Goal: Task Accomplishment & Management: Manage account settings

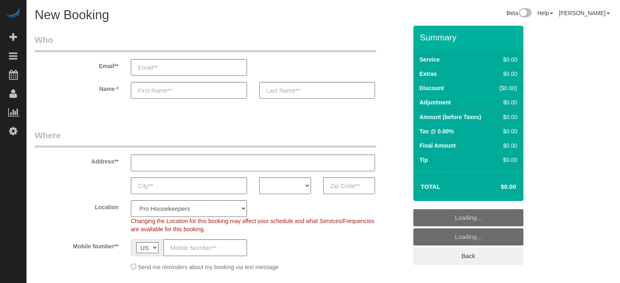
select select "4"
select select "number:9"
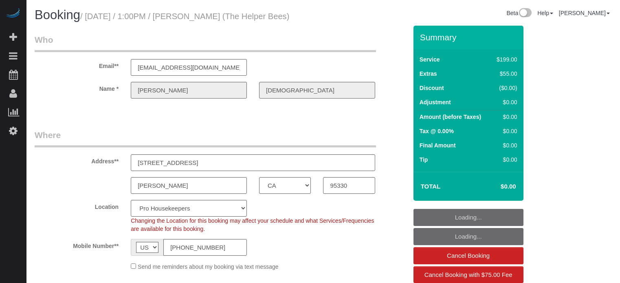
select select "CA"
select select "4"
select select "spot1"
select select "number:9"
click at [262, 22] on h1 "Booking / September 04, 2025 / 1:00PM / Raghbir Dindral (The Helper Bees)" at bounding box center [176, 15] width 283 height 14
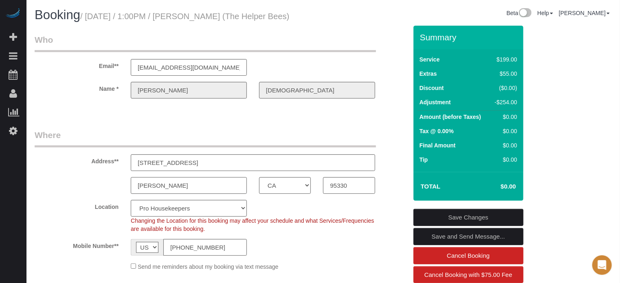
click at [168, 193] on input "[PERSON_NAME]" at bounding box center [189, 185] width 116 height 17
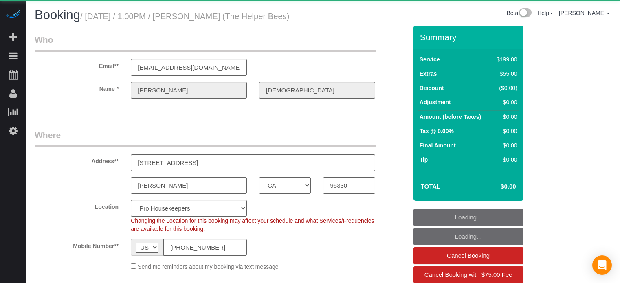
select select "CA"
select select "spot1"
select select "object:638"
select select "4"
select select "number:9"
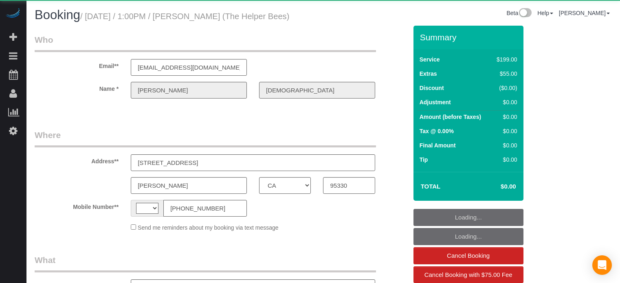
select select "CA"
select select "string:[GEOGRAPHIC_DATA]"
select select "object:624"
select select "number:9"
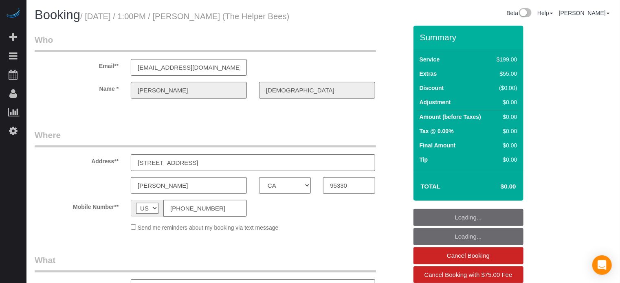
select select "object:767"
select select "4"
select select "spot1"
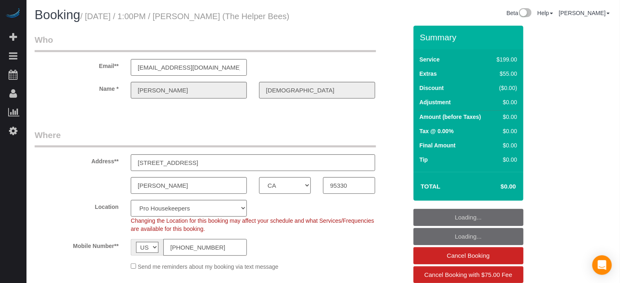
click at [209, 256] on input "[PHONE_NUMBER]" at bounding box center [205, 247] width 84 height 17
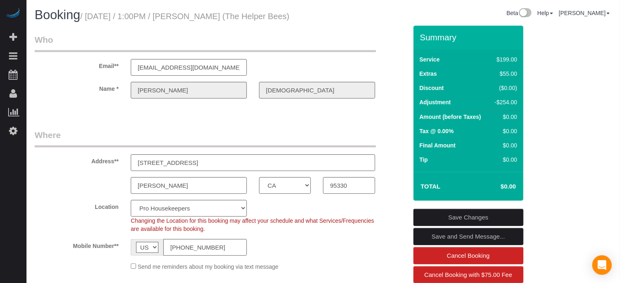
click at [48, 209] on fieldset "Where Address** 1911 Amesbury CT Lathrop AK AL AR AZ CA CO CT DC DE FL GA HI IA…" at bounding box center [221, 203] width 373 height 148
drag, startPoint x: 46, startPoint y: 105, endPoint x: 27, endPoint y: 45, distance: 62.8
click at [46, 93] on label "Name *" at bounding box center [77, 87] width 96 height 11
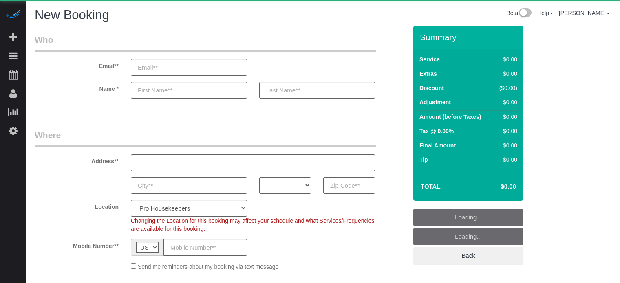
select select "number:9"
select select "object:1052"
select select "4"
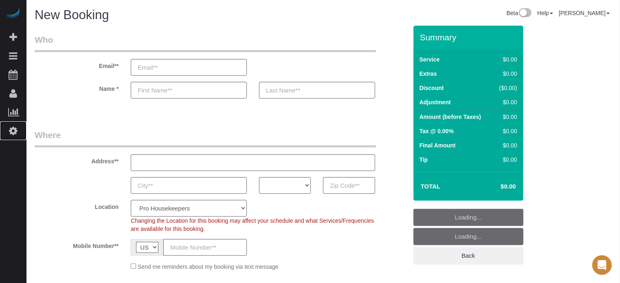
click at [15, 132] on icon at bounding box center [13, 131] width 9 height 10
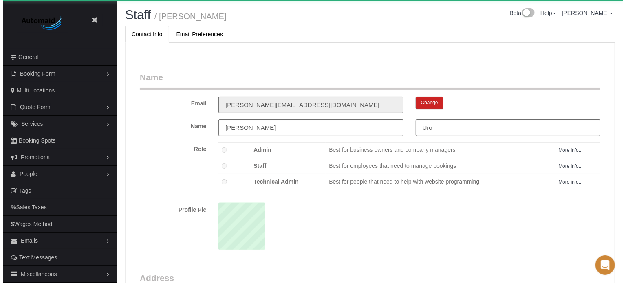
scroll to position [530, 620]
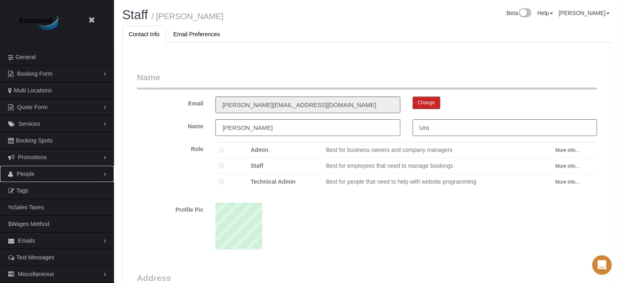
click at [29, 174] on span "People" at bounding box center [26, 174] width 18 height 7
click at [30, 187] on link "Teams" at bounding box center [57, 191] width 114 height 16
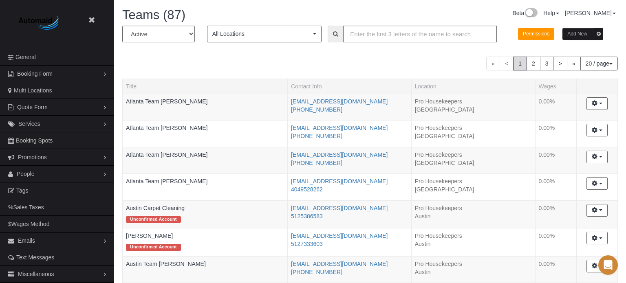
scroll to position [691, 620]
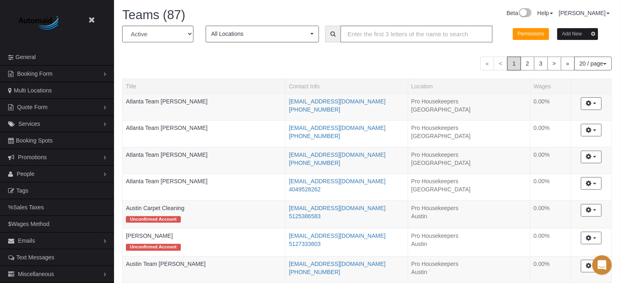
click at [573, 34] on button "Add New" at bounding box center [578, 34] width 41 height 12
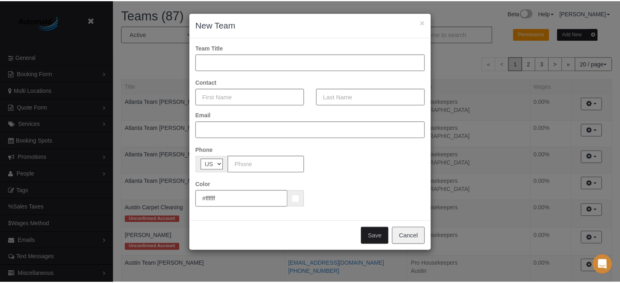
scroll to position [691, 626]
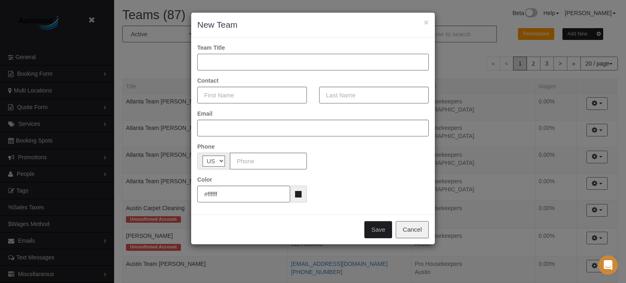
click at [231, 62] on input "text" at bounding box center [312, 62] width 231 height 17
type input "Miami Team Daniela"
click at [227, 97] on input "text" at bounding box center [252, 95] width 110 height 17
type input "Daniela"
type input "Carrion"
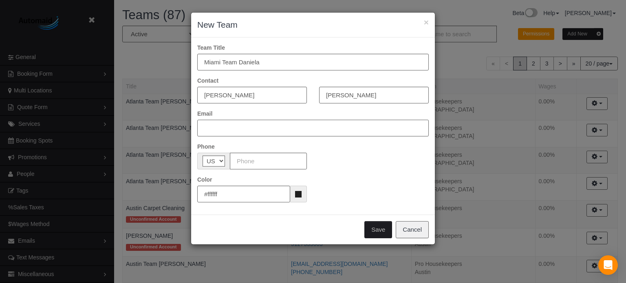
click at [256, 123] on input "text" at bounding box center [312, 128] width 231 height 17
click at [214, 125] on input "text" at bounding box center [312, 128] width 231 height 17
paste input "daniela1998jimenez@icloud.com"
type input "daniela1998jimenez@icloud.com"
click at [253, 159] on input "text" at bounding box center [268, 161] width 77 height 17
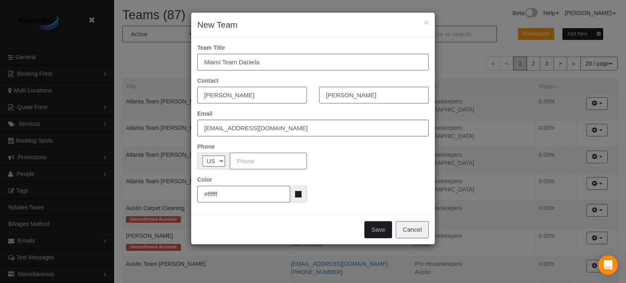
paste input "(754) 226-3038"
type input "(754) 226-3038"
click at [381, 232] on button "Save" at bounding box center [378, 229] width 28 height 17
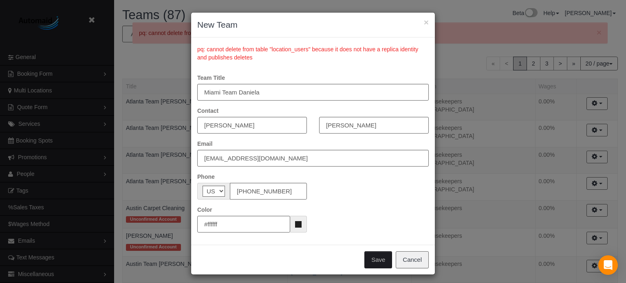
click at [249, 64] on div "pq: cannot delete from table "location_users" because it does not have a replic…" at bounding box center [313, 52] width 244 height 30
click at [424, 22] on button "×" at bounding box center [426, 22] width 5 height 9
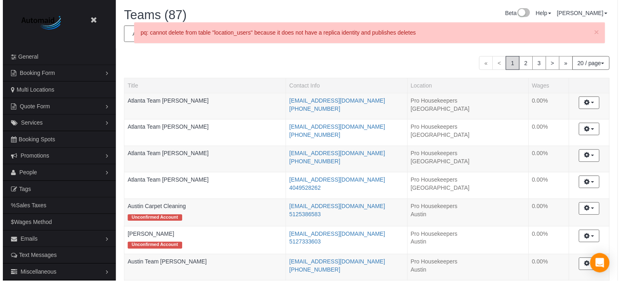
scroll to position [40065, 40136]
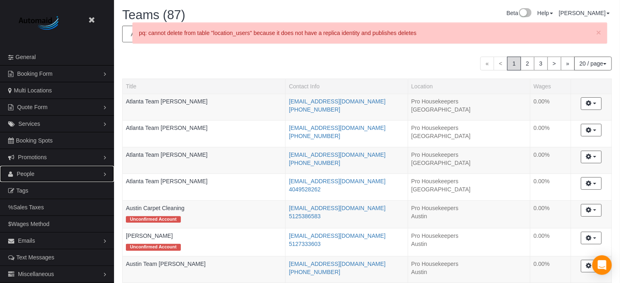
click at [31, 171] on span "People" at bounding box center [26, 174] width 18 height 7
click at [29, 187] on link "Teams" at bounding box center [57, 191] width 114 height 16
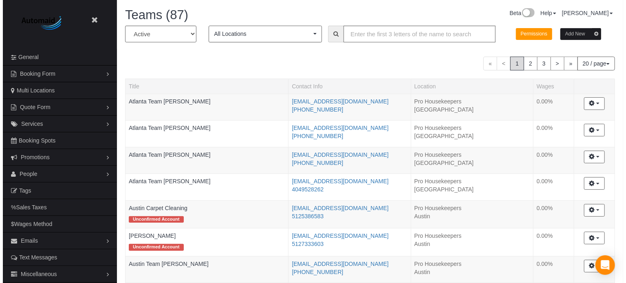
scroll to position [691, 620]
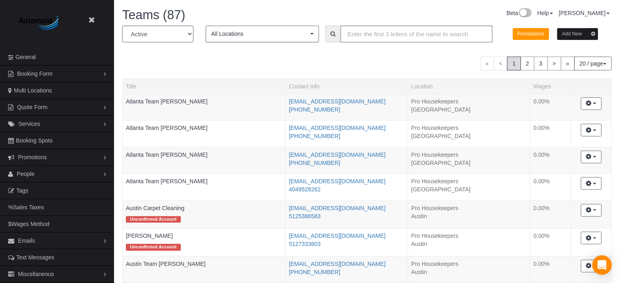
click at [573, 35] on button "Add New" at bounding box center [578, 34] width 41 height 12
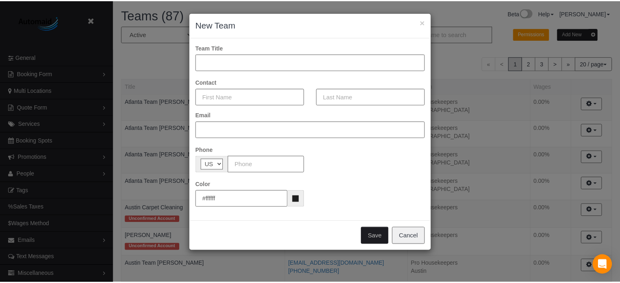
scroll to position [691, 626]
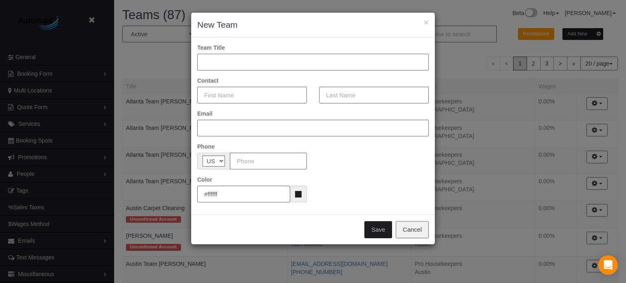
click at [224, 60] on input "text" at bounding box center [312, 62] width 231 height 17
click at [416, 224] on button "Cancel" at bounding box center [412, 229] width 33 height 17
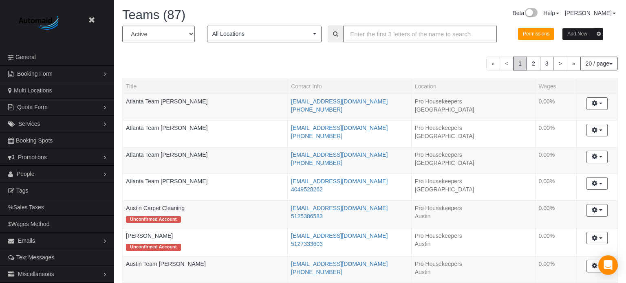
scroll to position [40065, 40136]
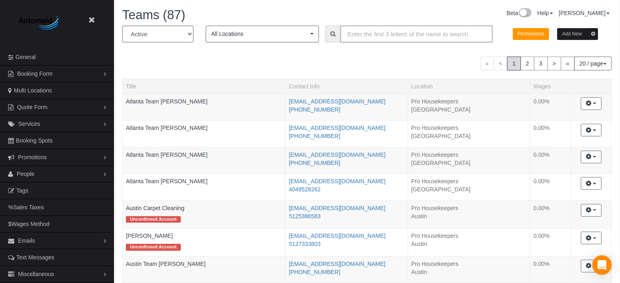
click at [374, 31] on input "text" at bounding box center [417, 34] width 152 height 17
type input "miami"
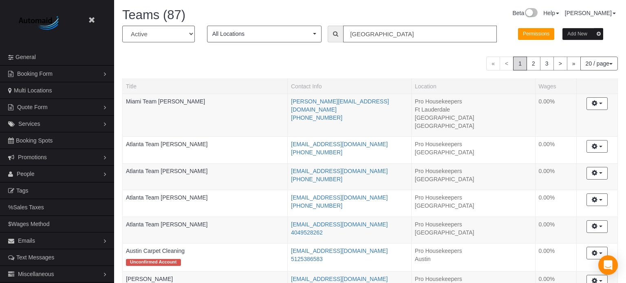
scroll to position [196, 626]
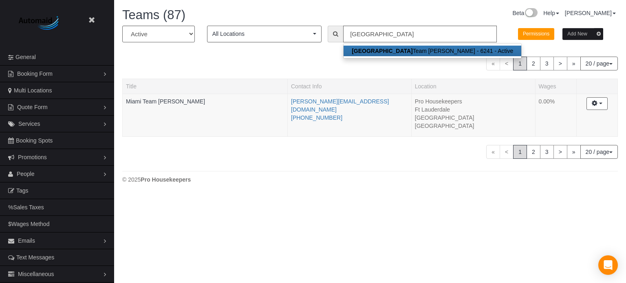
click at [579, 38] on button "Add New" at bounding box center [582, 34] width 41 height 12
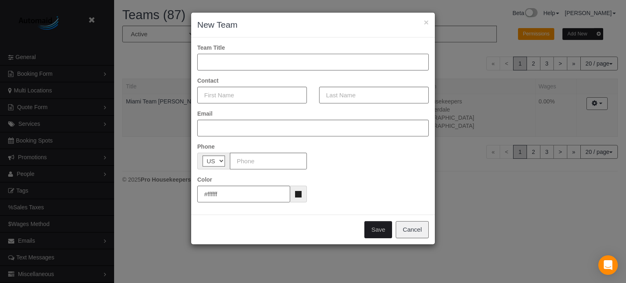
click at [277, 60] on input "text" at bounding box center [312, 62] width 231 height 17
type input "Miami Team Daniela"
click at [254, 164] on input "text" at bounding box center [268, 161] width 77 height 17
paste input "(754) 226-3038"
click at [236, 161] on input "(754) 226-3038" at bounding box center [268, 161] width 77 height 17
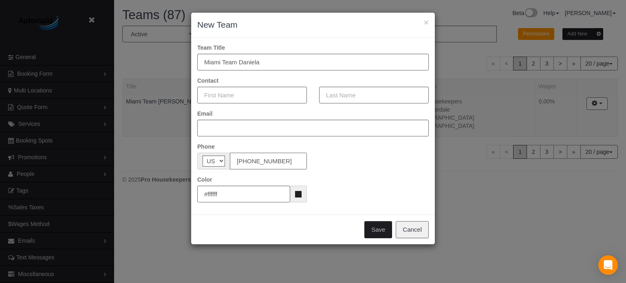
type input "(754) 226-3038"
click at [229, 128] on input "text" at bounding box center [312, 128] width 231 height 17
paste input "daniela1998jimenez@icloud.com"
type input "daniela1998jimenez@icloud.com"
click at [240, 92] on input "text" at bounding box center [252, 95] width 110 height 17
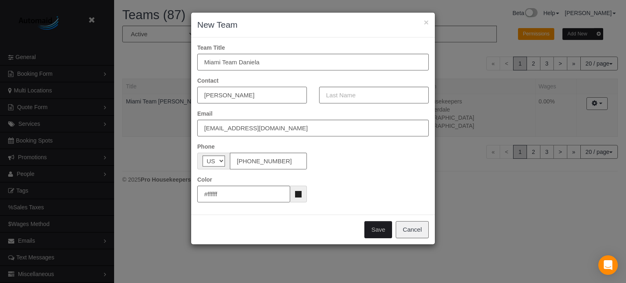
type input "Daniela"
type input "Carrion"
click at [382, 233] on button "Save" at bounding box center [378, 229] width 28 height 17
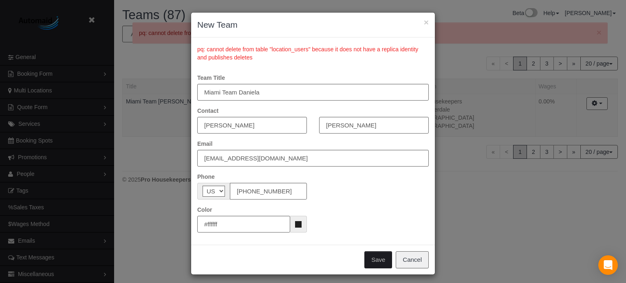
drag, startPoint x: 284, startPoint y: 25, endPoint x: 293, endPoint y: 26, distance: 9.8
click at [293, 26] on h3 "New Team" at bounding box center [312, 25] width 231 height 12
click at [373, 262] on button "Save" at bounding box center [378, 259] width 28 height 17
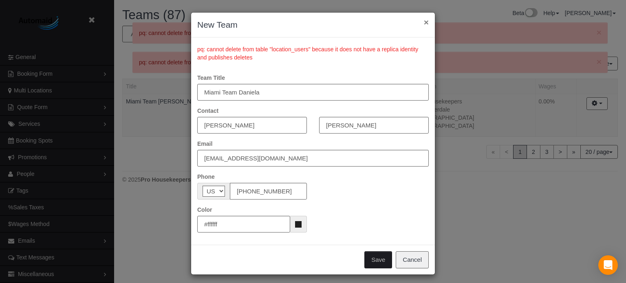
click at [424, 22] on button "×" at bounding box center [426, 22] width 5 height 9
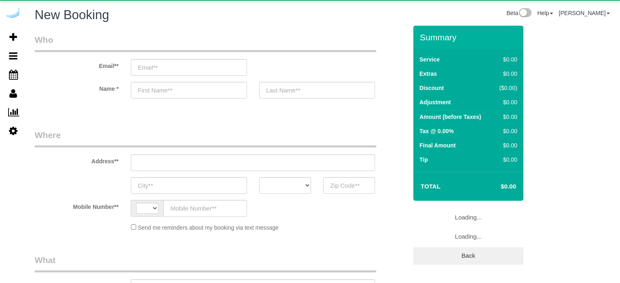
select select "number:9"
select select "string:[GEOGRAPHIC_DATA]"
select select "object:1052"
select select "4"
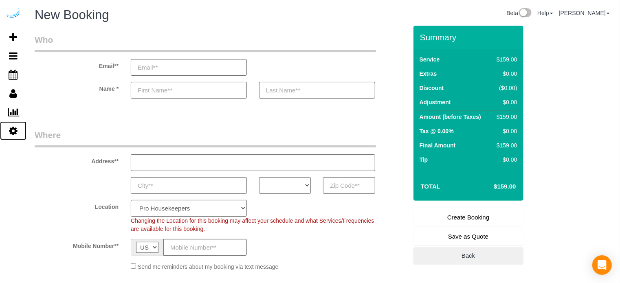
click at [18, 125] on link "Settings" at bounding box center [13, 130] width 26 height 19
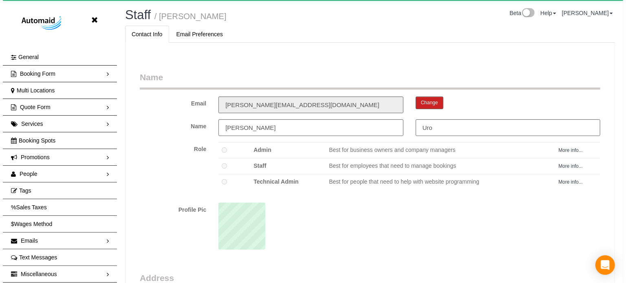
scroll to position [530, 620]
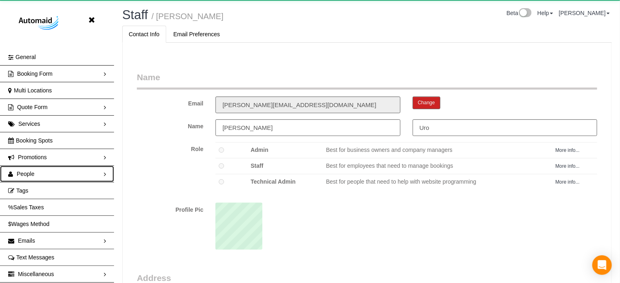
click at [33, 174] on span "People" at bounding box center [26, 174] width 18 height 7
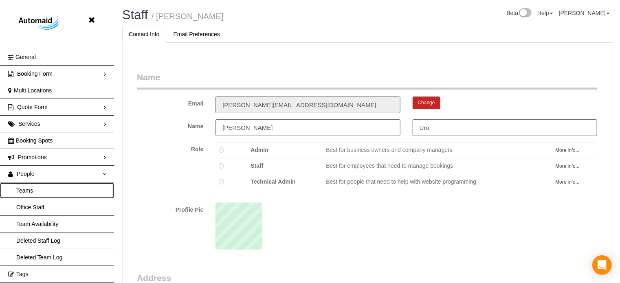
click at [34, 188] on link "Teams" at bounding box center [57, 191] width 114 height 16
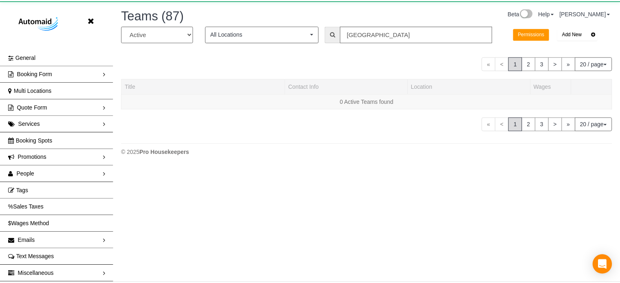
scroll to position [196, 626]
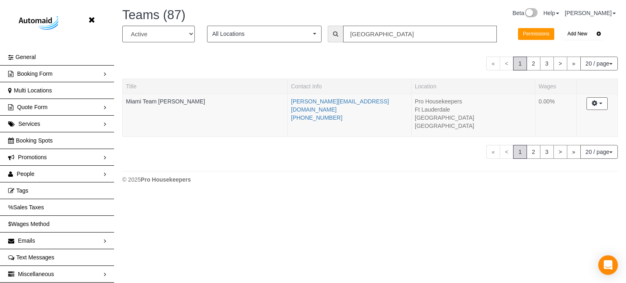
drag, startPoint x: 375, startPoint y: 37, endPoint x: 315, endPoint y: 33, distance: 60.5
click at [315, 34] on div "All Active Archived All Locations All Locations Active Locations Pro Housekeepe…" at bounding box center [370, 37] width 508 height 23
click at [227, 59] on div "« < 1 2 3 > » 20 / page 10 / page 20 / page 30 / page 40 / page 50 / page 100 /…" at bounding box center [370, 64] width 496 height 14
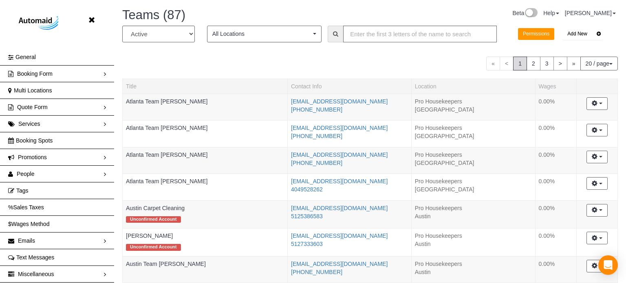
scroll to position [691, 620]
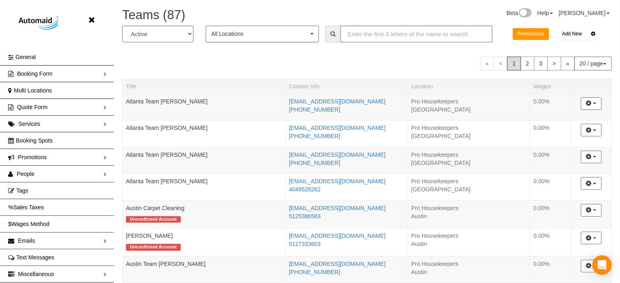
click at [331, 62] on div "« < 1 2 3 > » 20 / page 10 / page 20 / page 30 / page 40 / page 50 / page 100 /…" at bounding box center [367, 64] width 490 height 14
click at [573, 36] on button "Add New" at bounding box center [578, 34] width 41 height 12
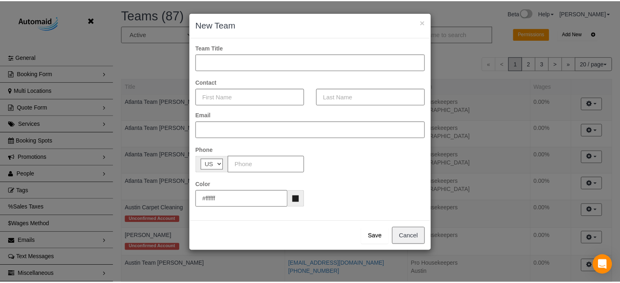
scroll to position [691, 626]
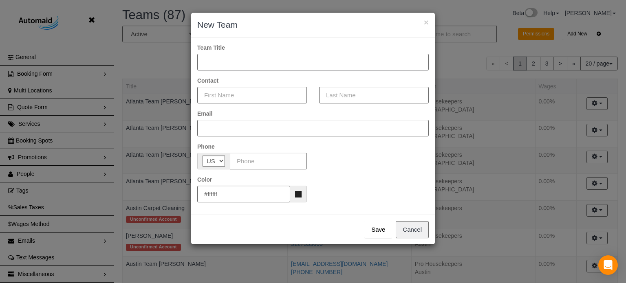
click at [255, 61] on input "text" at bounding box center [312, 62] width 231 height 17
type input "Miami Team Daniela"
click at [260, 48] on div "Team Title Miami Team Daniela" at bounding box center [312, 57] width 231 height 27
click at [264, 79] on div "Contact" at bounding box center [312, 90] width 231 height 27
click at [260, 77] on div "Contact" at bounding box center [312, 90] width 231 height 27
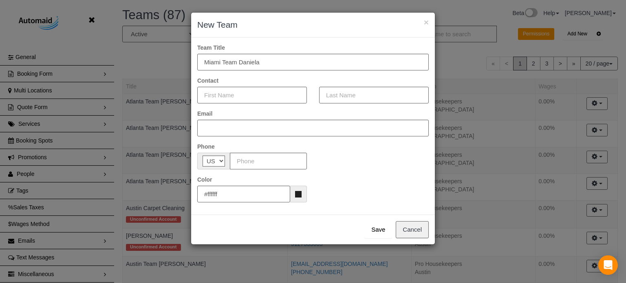
drag, startPoint x: 219, startPoint y: 82, endPoint x: 198, endPoint y: 80, distance: 21.3
click at [198, 80] on div "Contact" at bounding box center [312, 90] width 231 height 27
click at [198, 80] on label "Contact" at bounding box center [207, 81] width 21 height 8
drag, startPoint x: 198, startPoint y: 80, endPoint x: 213, endPoint y: 80, distance: 15.5
click at [213, 80] on label "Contact" at bounding box center [207, 81] width 21 height 8
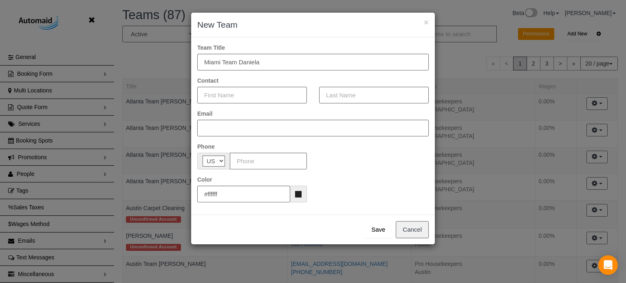
click at [213, 79] on label "Contact" at bounding box center [207, 81] width 21 height 8
drag, startPoint x: 219, startPoint y: 81, endPoint x: 198, endPoint y: 82, distance: 20.8
click at [198, 82] on div "Contact" at bounding box center [312, 90] width 231 height 27
click at [198, 82] on label "Contact" at bounding box center [207, 81] width 21 height 8
drag, startPoint x: 198, startPoint y: 82, endPoint x: 207, endPoint y: 82, distance: 8.2
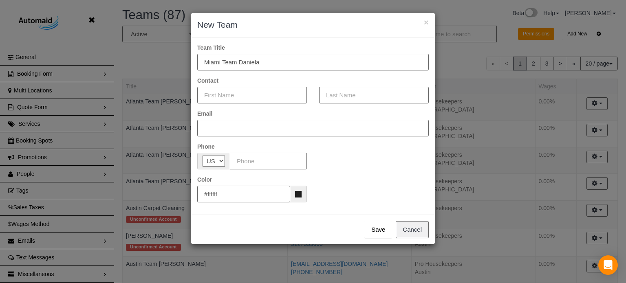
click at [207, 82] on label "Contact" at bounding box center [207, 81] width 21 height 8
drag, startPoint x: 220, startPoint y: 80, endPoint x: 198, endPoint y: 83, distance: 22.7
click at [198, 83] on div "Contact" at bounding box center [312, 90] width 231 height 27
click at [213, 83] on label "Contact" at bounding box center [207, 81] width 21 height 8
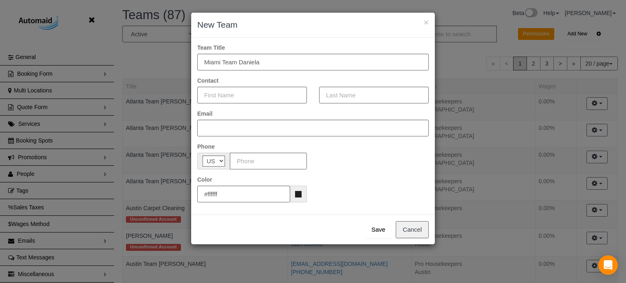
drag, startPoint x: 220, startPoint y: 81, endPoint x: 198, endPoint y: 81, distance: 21.2
click at [198, 81] on div "Contact" at bounding box center [312, 90] width 231 height 27
click at [234, 97] on input "text" at bounding box center [252, 95] width 110 height 17
type input "Daniela"
type input "Crrion"
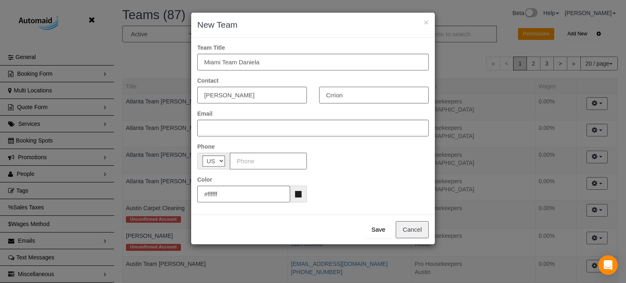
click at [336, 94] on input "Crrion" at bounding box center [374, 95] width 110 height 17
click at [336, 94] on input "text" at bounding box center [374, 95] width 110 height 17
click at [340, 94] on input "text" at bounding box center [374, 95] width 110 height 17
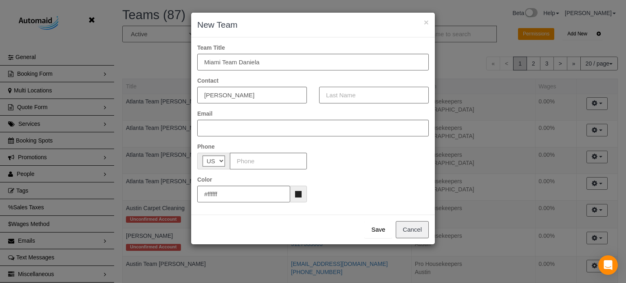
click at [357, 93] on input "text" at bounding box center [374, 95] width 110 height 17
click at [358, 93] on input "text" at bounding box center [374, 95] width 110 height 17
click at [359, 94] on input "text" at bounding box center [374, 95] width 110 height 17
click at [346, 79] on div "Contact Daniela" at bounding box center [312, 90] width 231 height 27
click at [313, 81] on div "Contact Daniela" at bounding box center [312, 90] width 231 height 27
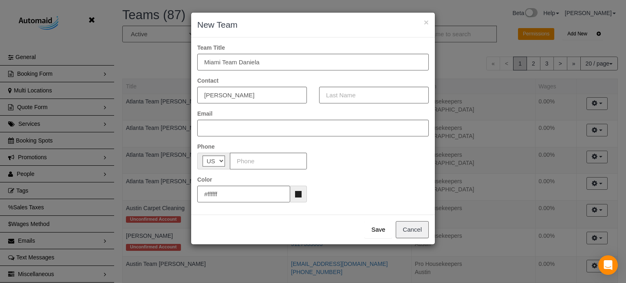
click at [313, 81] on div "Contact Daniela" at bounding box center [312, 90] width 231 height 27
click at [311, 80] on div "Contact Daniela" at bounding box center [312, 90] width 231 height 27
click at [329, 126] on input "text" at bounding box center [312, 128] width 231 height 17
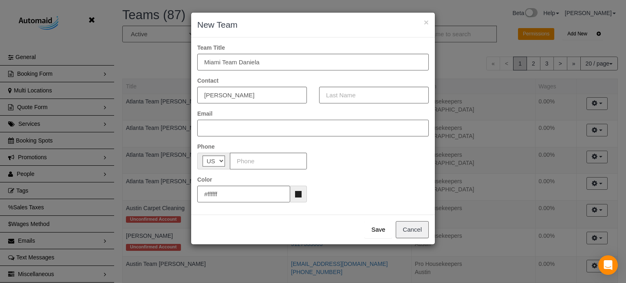
type input "V"
paste input "daniela1998jimenez@icloud.com"
type input "daniela1998jimenez@icloud.com"
click at [248, 167] on input "text" at bounding box center [268, 161] width 77 height 17
paste input "(754) 226-3038"
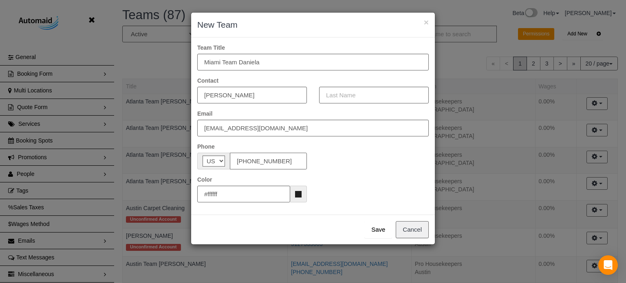
type input "(754) 226-3038"
click at [334, 179] on div "Color #ffffff" at bounding box center [313, 189] width 244 height 27
click at [377, 227] on button "Save" at bounding box center [378, 229] width 28 height 17
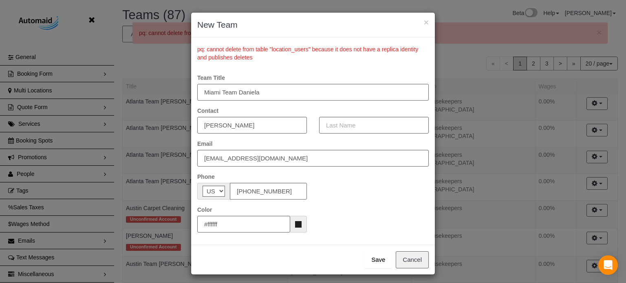
click at [261, 63] on div "pq: cannot delete from table "location_users" because it does not have a replic…" at bounding box center [313, 52] width 244 height 30
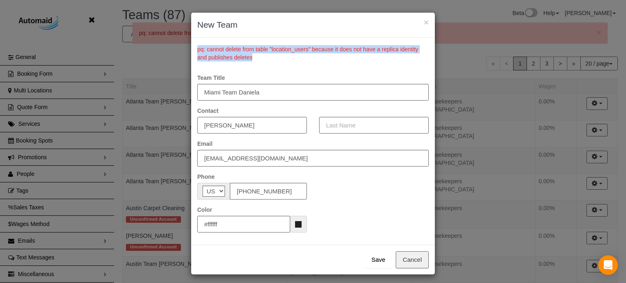
drag, startPoint x: 258, startPoint y: 60, endPoint x: 196, endPoint y: 46, distance: 63.3
click at [197, 46] on div "pq: cannot delete from table "location_users" because it does not have a replic…" at bounding box center [312, 53] width 231 height 18
drag, startPoint x: 195, startPoint y: 46, endPoint x: 266, endPoint y: 55, distance: 71.0
click at [266, 55] on div "pq: cannot delete from table "location_users" because it does not have a replic…" at bounding box center [312, 53] width 231 height 18
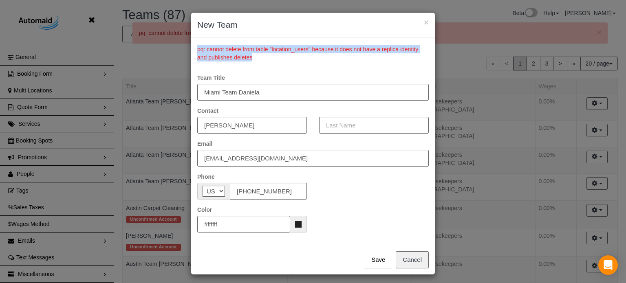
click at [266, 55] on div "pq: cannot delete from table "location_users" because it does not have a replic…" at bounding box center [312, 53] width 231 height 18
drag, startPoint x: 259, startPoint y: 56, endPoint x: 194, endPoint y: 51, distance: 65.0
click at [194, 51] on div "pq: cannot delete from table "location_users" because it does not have a replic…" at bounding box center [313, 52] width 244 height 30
click at [197, 51] on div "pq: cannot delete from table "location_users" because it does not have a replic…" at bounding box center [312, 53] width 231 height 18
drag, startPoint x: 194, startPoint y: 50, endPoint x: 257, endPoint y: 57, distance: 63.1
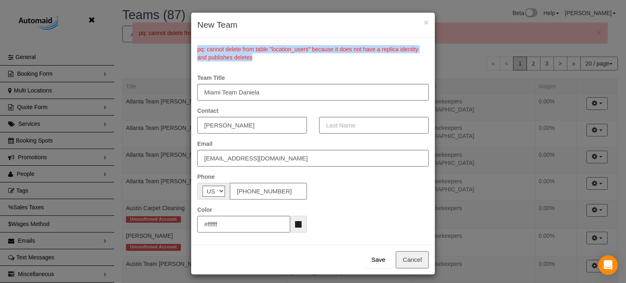
click at [257, 57] on div "pq: cannot delete from table "location_users" because it does not have a replic…" at bounding box center [313, 52] width 244 height 30
click at [257, 57] on div "pq: cannot delete from table "location_users" because it does not have a replic…" at bounding box center [312, 53] width 231 height 18
drag, startPoint x: 257, startPoint y: 57, endPoint x: 196, endPoint y: 52, distance: 61.3
click at [197, 52] on div "pq: cannot delete from table "location_users" because it does not have a replic…" at bounding box center [312, 53] width 231 height 18
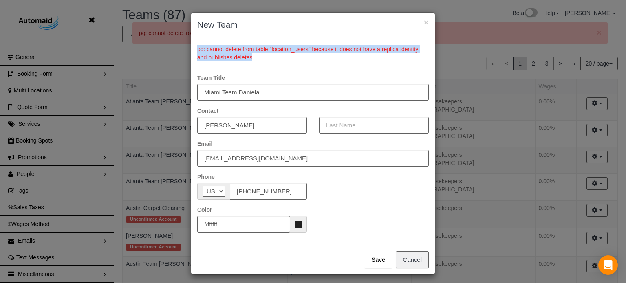
drag, startPoint x: 194, startPoint y: 51, endPoint x: 255, endPoint y: 59, distance: 61.3
click at [255, 59] on div "pq: cannot delete from table "location_users" because it does not have a replic…" at bounding box center [312, 53] width 231 height 18
drag, startPoint x: 255, startPoint y: 59, endPoint x: 196, endPoint y: 52, distance: 59.9
click at [197, 52] on div "pq: cannot delete from table "location_users" because it does not have a replic…" at bounding box center [312, 53] width 231 height 18
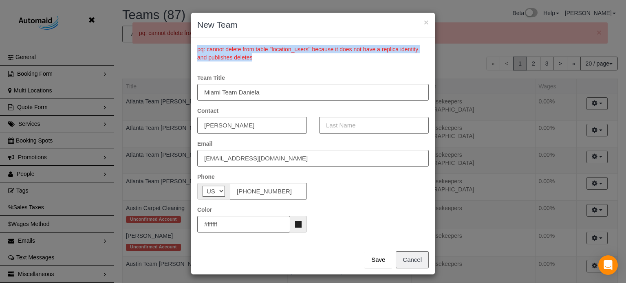
click at [197, 52] on div "pq: cannot delete from table "location_users" because it does not have a replic…" at bounding box center [312, 53] width 231 height 18
drag, startPoint x: 194, startPoint y: 51, endPoint x: 260, endPoint y: 54, distance: 65.7
click at [260, 54] on div "pq: cannot delete from table "location_users" because it does not have a replic…" at bounding box center [312, 53] width 231 height 18
drag, startPoint x: 256, startPoint y: 58, endPoint x: 190, endPoint y: 52, distance: 66.7
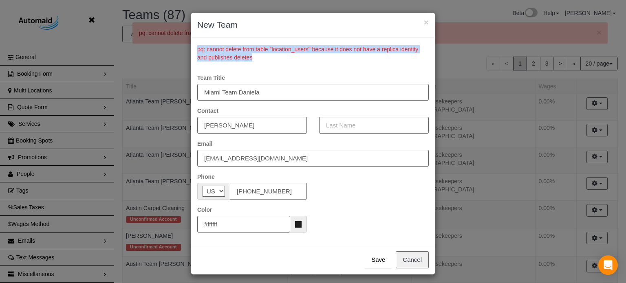
click at [191, 52] on div "pq: cannot delete from table "location_users" because it does not have a replic…" at bounding box center [313, 52] width 244 height 30
click at [221, 57] on div "pq: cannot delete from table "location_users" because it does not have a replic…" at bounding box center [312, 53] width 231 height 18
click at [240, 55] on div "pq: cannot delete from table "location_users" because it does not have a replic…" at bounding box center [312, 53] width 231 height 18
drag, startPoint x: 256, startPoint y: 58, endPoint x: 190, endPoint y: 47, distance: 66.5
click at [191, 47] on div "pq: cannot delete from table "location_users" because it does not have a replic…" at bounding box center [313, 52] width 244 height 30
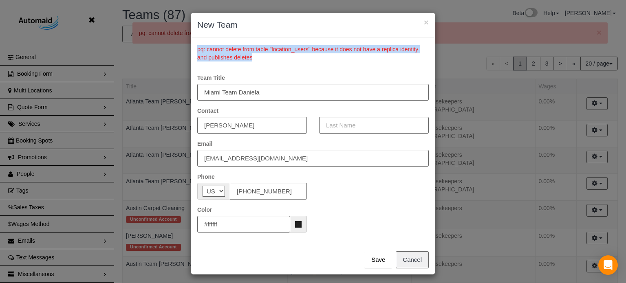
click at [205, 48] on div "pq: cannot delete from table "location_users" because it does not have a replic…" at bounding box center [312, 53] width 231 height 18
click at [256, 57] on div "pq: cannot delete from table "location_users" because it does not have a replic…" at bounding box center [312, 53] width 231 height 18
drag, startPoint x: 253, startPoint y: 59, endPoint x: 194, endPoint y: 48, distance: 59.6
click at [197, 48] on div "pq: cannot delete from table "location_users" because it does not have a replic…" at bounding box center [312, 53] width 231 height 18
click at [266, 65] on div "pq: cannot delete from table "location_users" because it does not have a replic…" at bounding box center [313, 52] width 244 height 30
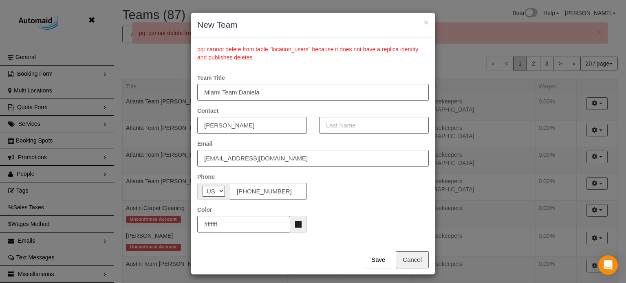
click at [271, 63] on div "pq: cannot delete from table "location_users" because it does not have a replic…" at bounding box center [313, 52] width 244 height 30
click at [250, 57] on div "pq: cannot delete from table "location_users" because it does not have a replic…" at bounding box center [312, 53] width 231 height 18
click at [251, 60] on div "pq: cannot delete from table "location_users" because it does not have a replic…" at bounding box center [312, 53] width 231 height 18
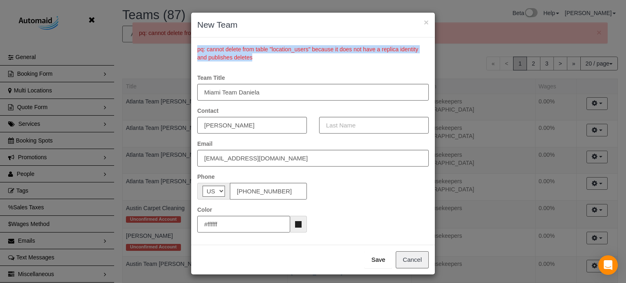
drag, startPoint x: 251, startPoint y: 58, endPoint x: 191, endPoint y: 52, distance: 61.0
click at [191, 52] on div "pq: cannot delete from table "location_users" because it does not have a replic…" at bounding box center [313, 52] width 244 height 30
click at [197, 53] on div "pq: cannot delete from table "location_users" because it does not have a replic…" at bounding box center [312, 53] width 231 height 18
drag, startPoint x: 252, startPoint y: 58, endPoint x: 194, endPoint y: 52, distance: 58.6
click at [194, 52] on div "pq: cannot delete from table "location_users" because it does not have a replic…" at bounding box center [313, 52] width 244 height 30
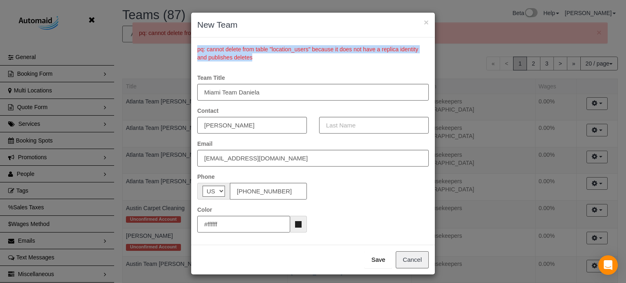
click at [194, 52] on div "pq: cannot delete from table "location_users" because it does not have a replic…" at bounding box center [313, 52] width 244 height 30
drag, startPoint x: 252, startPoint y: 59, endPoint x: 196, endPoint y: 51, distance: 56.8
click at [197, 51] on div "pq: cannot delete from table "location_users" because it does not have a replic…" at bounding box center [312, 53] width 231 height 18
click at [408, 265] on button "Cancel" at bounding box center [412, 259] width 33 height 17
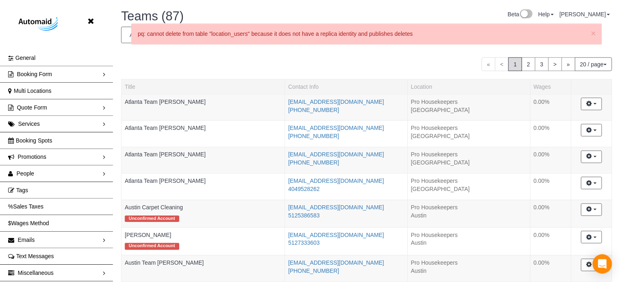
scroll to position [40065, 40136]
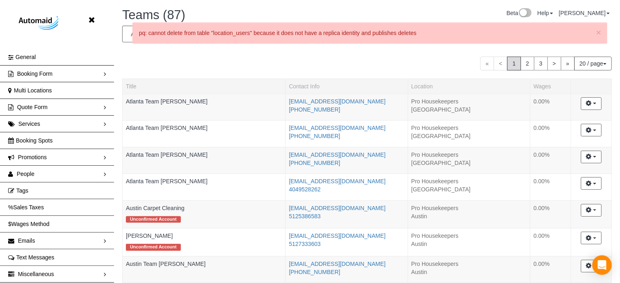
click at [400, 35] on p "pq: cannot delete from table "location_users" because it does not have a replic…" at bounding box center [366, 33] width 454 height 8
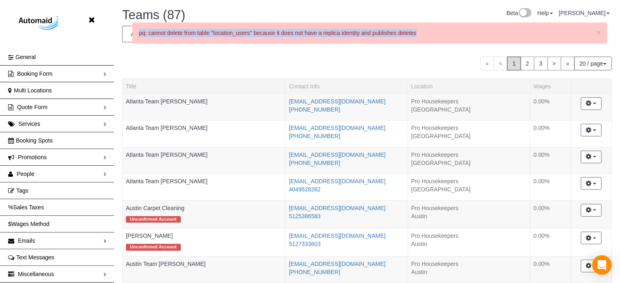
click at [386, 50] on div "× pq: cannot delete from table "location_users" because it does not have a repl…" at bounding box center [370, 36] width 508 height 29
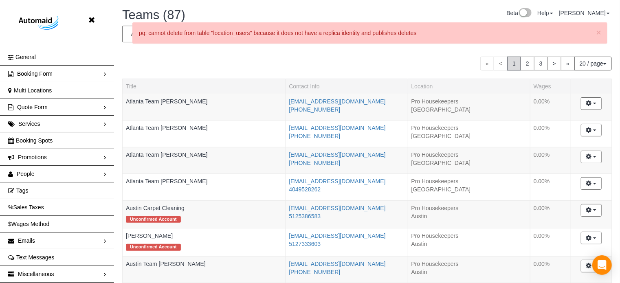
click at [371, 36] on p "pq: cannot delete from table "location_users" because it does not have a replic…" at bounding box center [366, 33] width 454 height 8
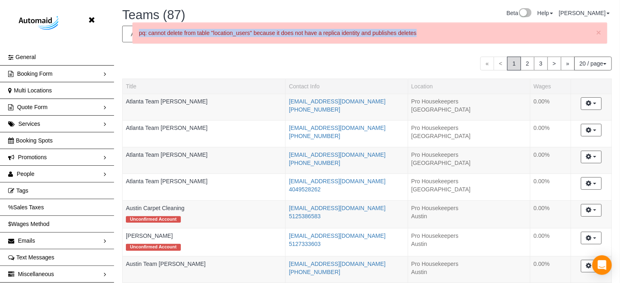
click at [348, 34] on p "pq: cannot delete from table "location_users" because it does not have a replic…" at bounding box center [366, 33] width 454 height 8
click at [359, 40] on div "× pq: cannot delete from table "location_users" because it does not have a repl…" at bounding box center [369, 32] width 475 height 21
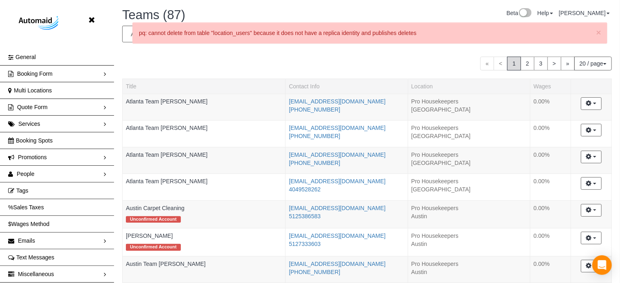
click at [362, 59] on div "« < 1 2 3 > » 20 / page 10 / page 20 / page 30 / page 40 / page 50 / page 100 /…" at bounding box center [367, 64] width 490 height 14
click at [412, 58] on div "« < 1 2 3 > » 20 / page 10 / page 20 / page 30 / page 40 / page 50 / page 100 /…" at bounding box center [367, 64] width 490 height 14
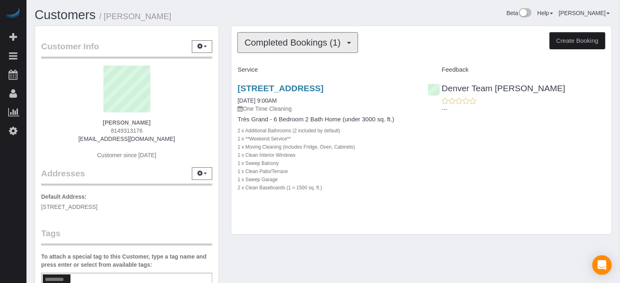
click at [343, 42] on span "Completed Bookings (1)" at bounding box center [295, 42] width 100 height 10
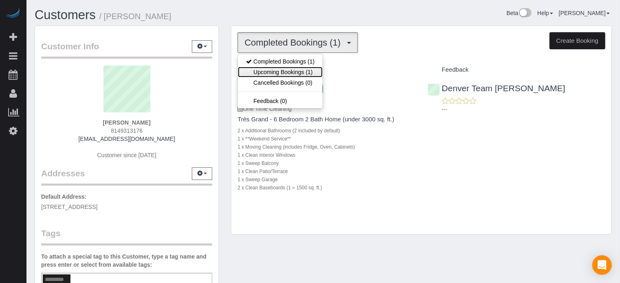
click at [294, 72] on link "Upcoming Bookings (1)" at bounding box center [280, 72] width 85 height 11
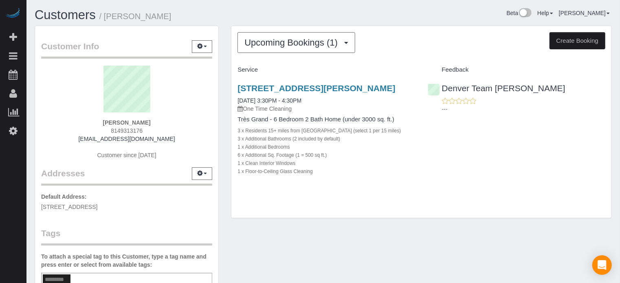
click at [253, 24] on div "Customers / [PERSON_NAME]" at bounding box center [176, 17] width 295 height 18
click at [259, 39] on span "Upcoming Bookings (1)" at bounding box center [293, 42] width 97 height 10
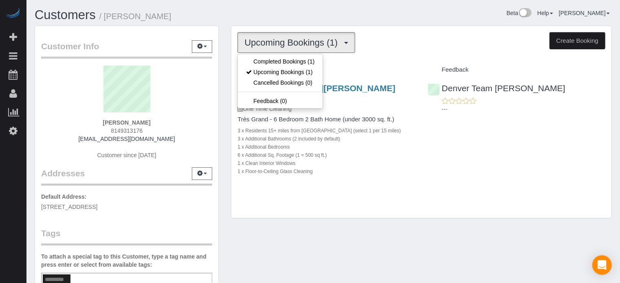
click at [149, 14] on small "/ [PERSON_NAME]" at bounding box center [135, 16] width 72 height 9
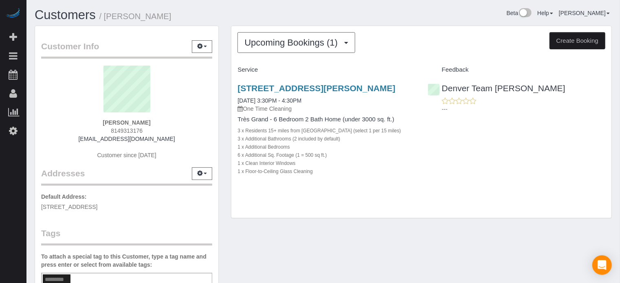
drag, startPoint x: 178, startPoint y: 19, endPoint x: 106, endPoint y: 18, distance: 71.7
click at [106, 18] on h1 "Customers / [PERSON_NAME]" at bounding box center [176, 15] width 283 height 14
copy small "[PERSON_NAME]"
click at [158, 42] on legend "Customer Info Edit Contact Info Send Message Email Preferences Special Sales Ta…" at bounding box center [126, 49] width 171 height 18
click at [130, 121] on strong "Andrea Mozzocchi" at bounding box center [127, 122] width 48 height 7
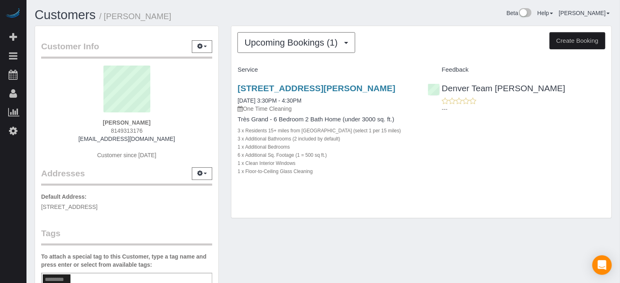
click at [130, 121] on strong "Andrea Mozzocchi" at bounding box center [127, 122] width 48 height 7
copy div "Andrea Mozzocchi"
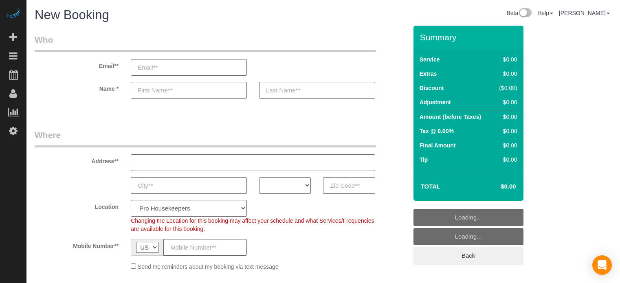
select select "4"
select select "number:9"
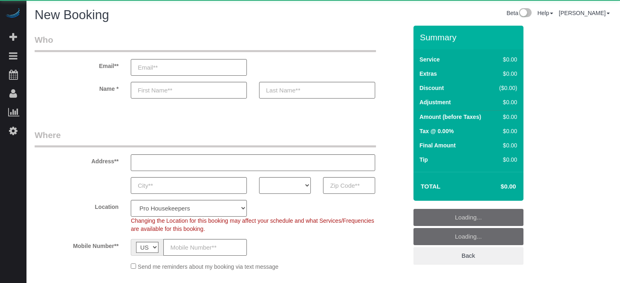
select select "number:9"
select select "object:611"
select select "4"
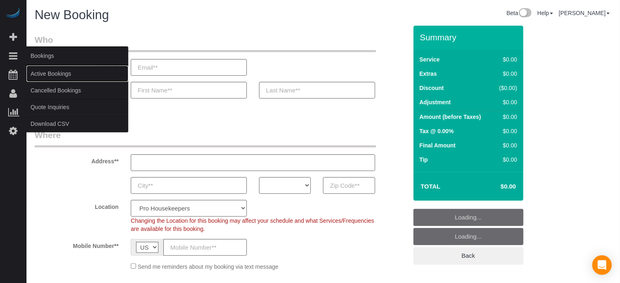
click at [40, 71] on link "Active Bookings" at bounding box center [77, 74] width 102 height 16
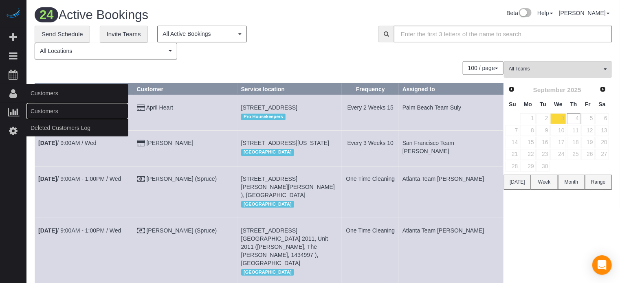
click at [44, 111] on link "Customers" at bounding box center [77, 111] width 102 height 16
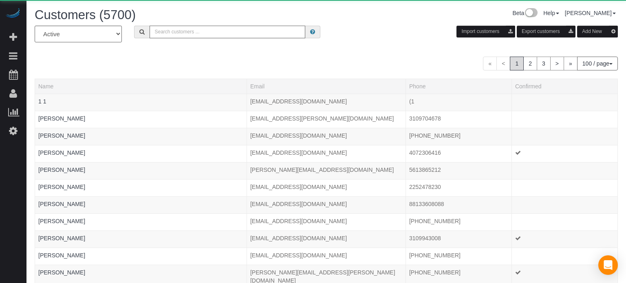
click at [176, 36] on input "text" at bounding box center [228, 32] width 156 height 13
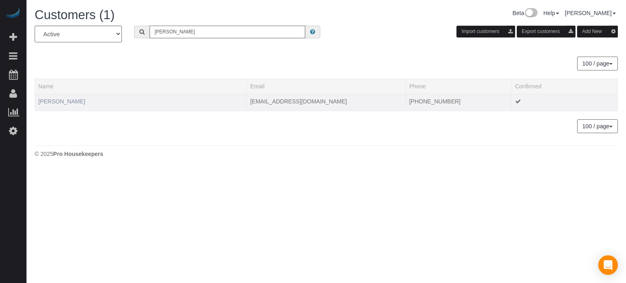
type input "rucker"
click at [64, 102] on link "Brennan Rucker" at bounding box center [61, 101] width 47 height 7
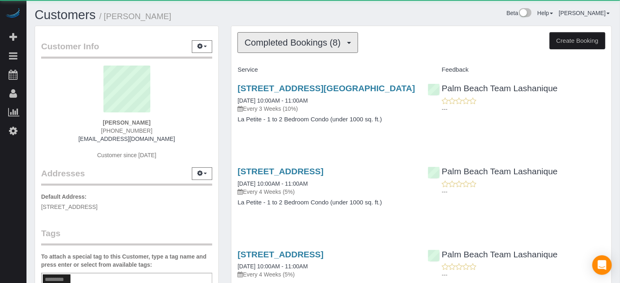
click at [266, 42] on span "Completed Bookings (8)" at bounding box center [295, 42] width 100 height 10
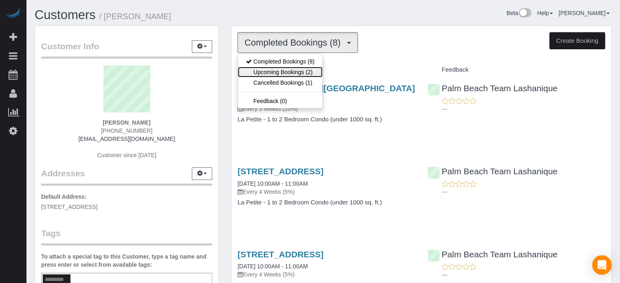
click at [293, 69] on link "Upcoming Bookings (2)" at bounding box center [280, 72] width 85 height 11
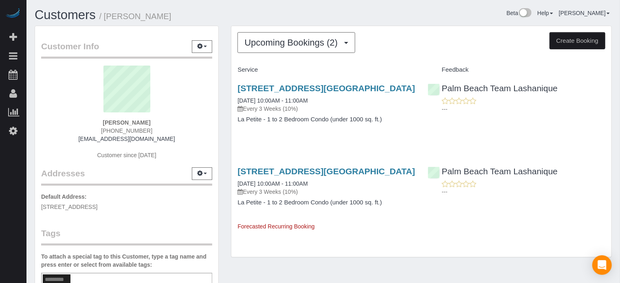
click at [603, 139] on div "499 Evernia St, Apt/Suite Unit 739, West Palm Beach, Fl 33401, West Palm Beach,…" at bounding box center [421, 108] width 380 height 63
click at [619, 113] on div "Customers / Brennan Rucker Beta Help Help Docs Take a Tour Contact Support Edga…" at bounding box center [323, 223] width 594 height 446
click at [228, 98] on div "Upcoming Bookings (2) Completed Bookings (8) Upcoming Bookings (2) Cancelled Bo…" at bounding box center [421, 146] width 393 height 240
click at [608, 200] on div "Palm Beach Team Lashanique ---" at bounding box center [517, 180] width 190 height 40
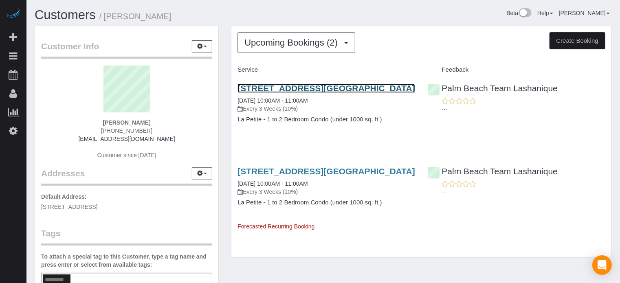
click at [279, 93] on link "499 Evernia St, Apt/Suite Unit 739, West Palm Beach, Fl 33401, West Palm Beach,…" at bounding box center [327, 88] width 178 height 9
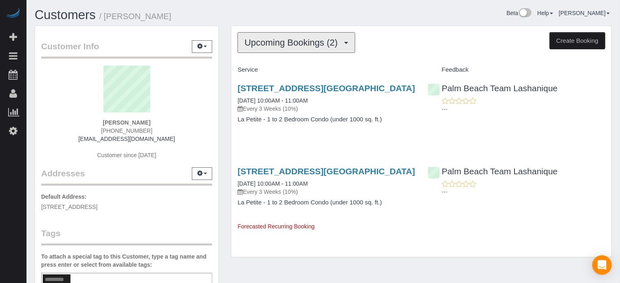
click at [285, 42] on span "Upcoming Bookings (2)" at bounding box center [293, 42] width 97 height 10
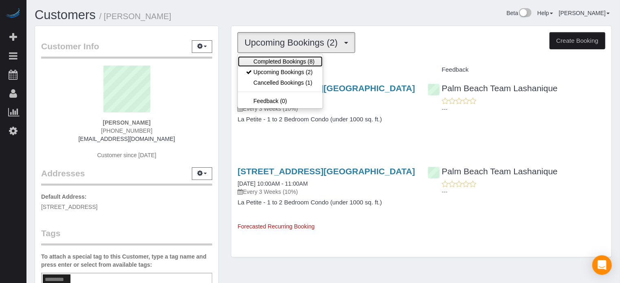
click at [291, 57] on link "Completed Bookings (8)" at bounding box center [280, 61] width 85 height 11
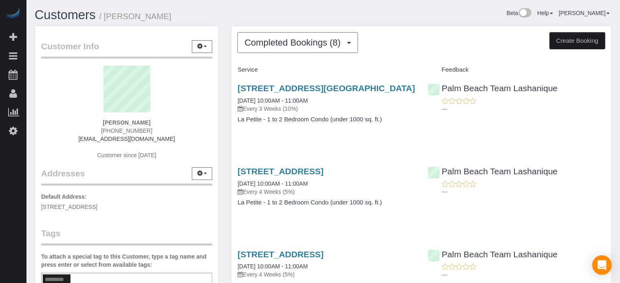
click at [603, 108] on p "---" at bounding box center [523, 109] width 163 height 8
click at [302, 51] on button "Completed Bookings (8)" at bounding box center [298, 42] width 121 height 21
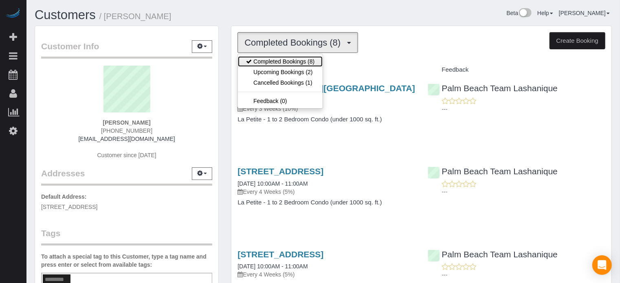
click at [291, 60] on link "Completed Bookings (8)" at bounding box center [280, 61] width 85 height 11
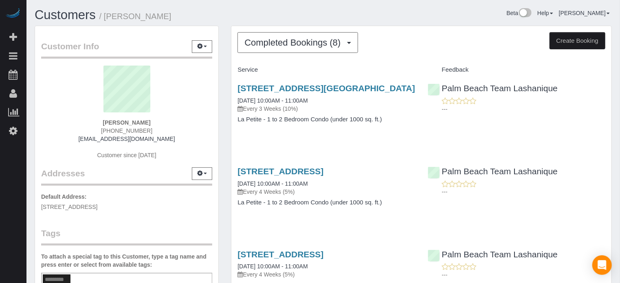
click at [608, 139] on div "499 Evernia St, Apt/Suite Unit 739, West Palm Beach, Fl 33401, West Palm Beach,…" at bounding box center [421, 108] width 380 height 63
click at [287, 48] on button "Completed Bookings (8)" at bounding box center [298, 42] width 121 height 21
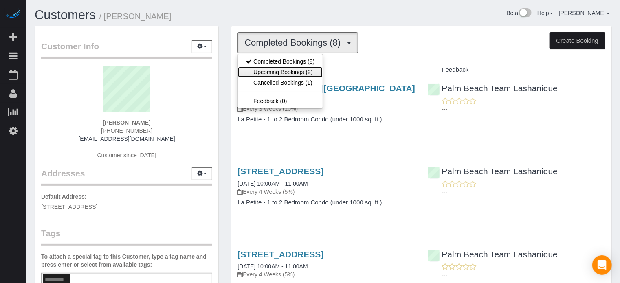
click at [288, 68] on link "Upcoming Bookings (2)" at bounding box center [280, 72] width 85 height 11
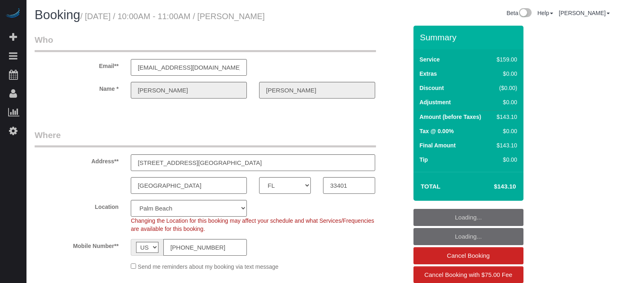
select select "FL"
select select "spot1"
select select "number:9"
select select
select select "object:662"
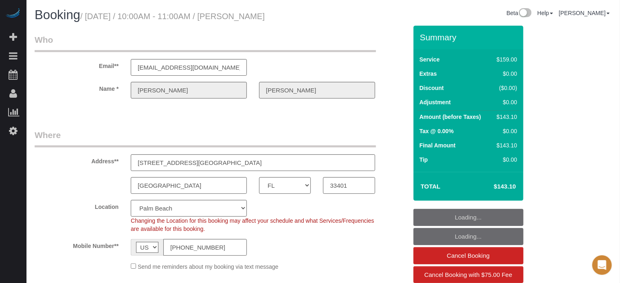
select select "4"
select select "spot16"
select select "object:798"
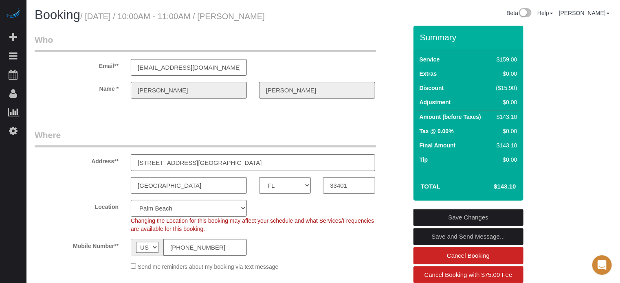
drag, startPoint x: 604, startPoint y: 70, endPoint x: 508, endPoint y: 32, distance: 103.0
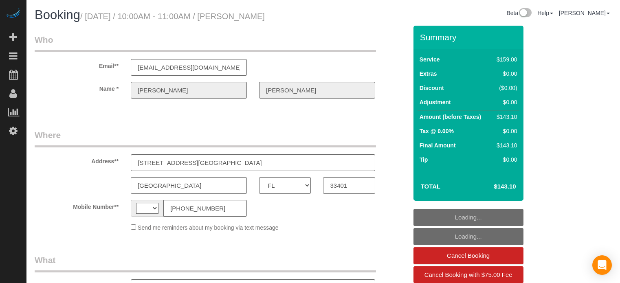
select select "FL"
select select "string:[GEOGRAPHIC_DATA]"
select select "object:798"
select select "4"
select select "spot1"
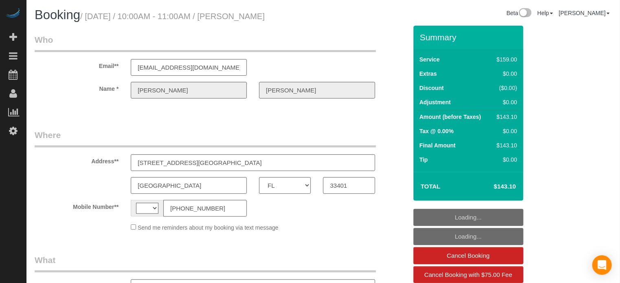
select select "number:9"
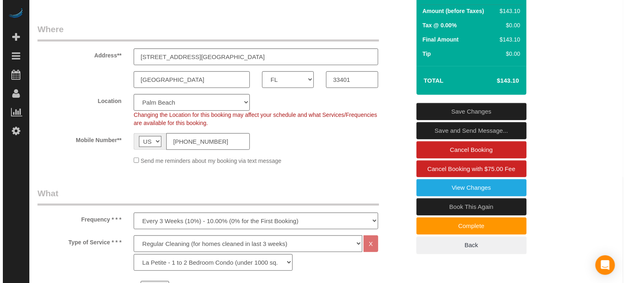
scroll to position [109, 0]
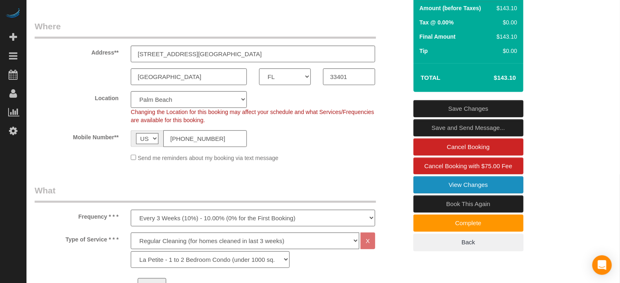
click at [431, 185] on link "View Changes" at bounding box center [469, 184] width 110 height 17
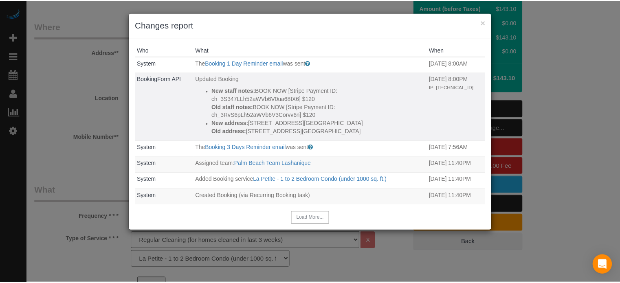
scroll to position [0, 0]
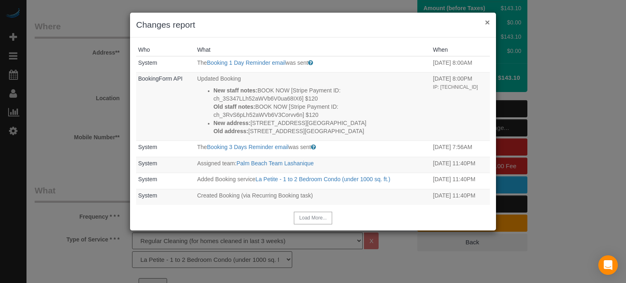
click at [486, 19] on button "×" at bounding box center [487, 22] width 5 height 9
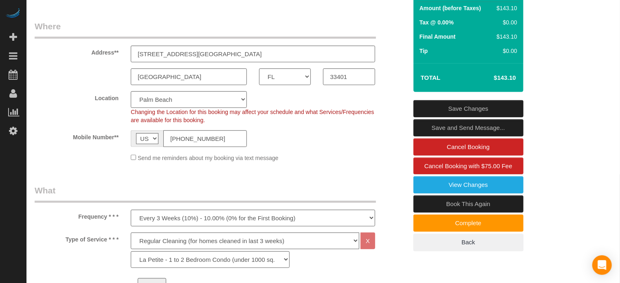
click at [401, 50] on div "Address** [STREET_ADDRESS][GEOGRAPHIC_DATA]" at bounding box center [221, 41] width 385 height 42
